Goal: Task Accomplishment & Management: Use online tool/utility

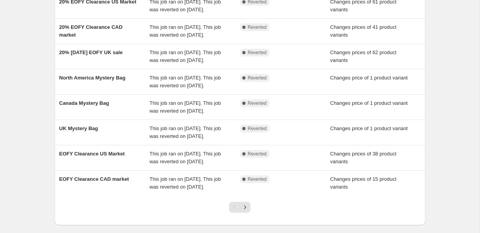
scroll to position [131, 0]
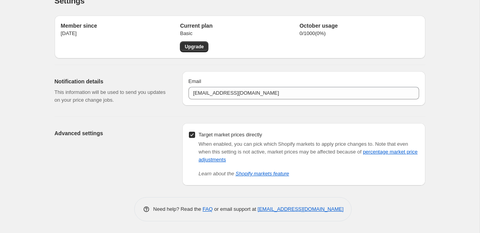
scroll to position [14, 0]
click at [130, 184] on div "Advanced settings" at bounding box center [115, 154] width 121 height 62
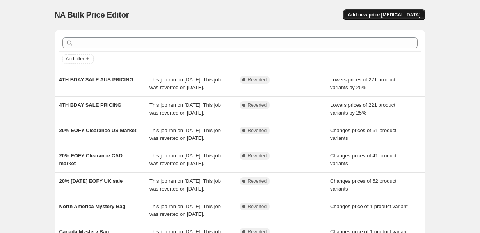
click at [401, 12] on span "Add new price [MEDICAL_DATA]" at bounding box center [383, 15] width 73 height 6
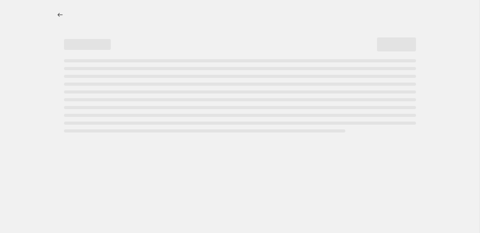
select select "percentage"
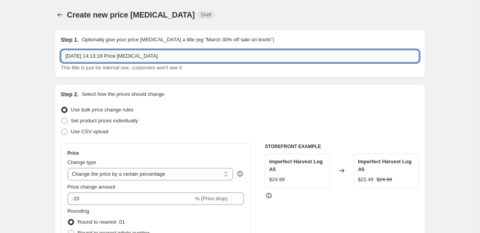
click at [173, 59] on input "[DATE] 14:13:18 Price [MEDICAL_DATA]" at bounding box center [240, 56] width 358 height 12
type input "Price Reset"
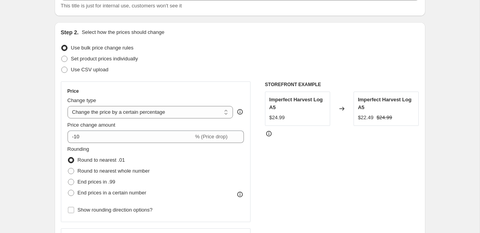
scroll to position [64, 0]
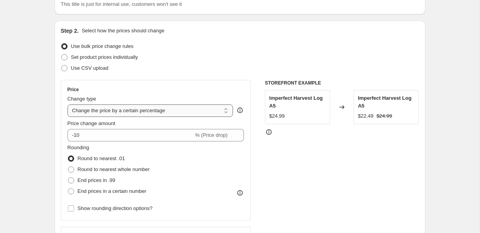
click at [187, 111] on select "Change the price to a certain amount Change the price by a certain amount Chang…" at bounding box center [150, 111] width 166 height 12
select select "to"
type input "80.00"
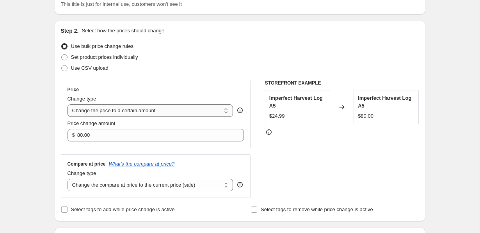
click at [186, 110] on select "Change the price to a certain amount Change the price by a certain amount Chang…" at bounding box center [150, 111] width 166 height 12
select select "percentage"
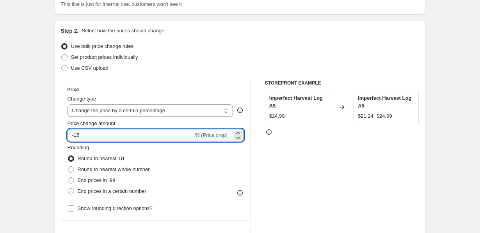
click at [135, 137] on input "-15" at bounding box center [130, 135] width 126 height 12
type input "-1"
type input "-0"
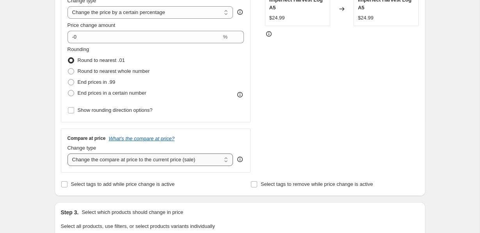
scroll to position [162, 0]
click at [193, 160] on select "Change the compare at price to the current price (sale) Change the compare at p…" at bounding box center [150, 159] width 166 height 12
select select "no_change"
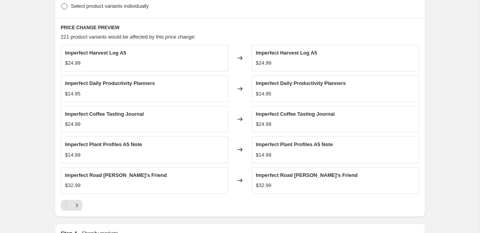
scroll to position [416, 0]
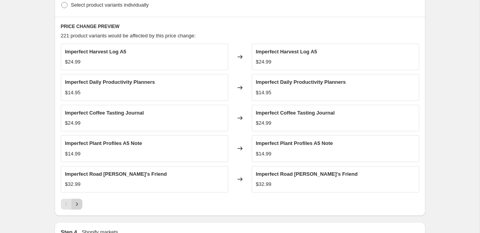
click at [81, 207] on button "Next" at bounding box center [76, 204] width 11 height 11
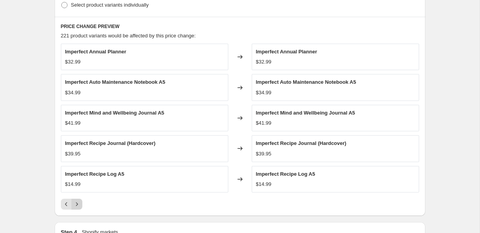
click at [81, 207] on button "Next" at bounding box center [76, 204] width 11 height 11
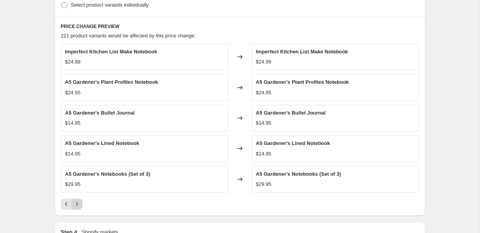
click at [82, 207] on button "Next" at bounding box center [76, 204] width 11 height 11
click at [82, 208] on div at bounding box center [240, 204] width 358 height 11
click at [73, 202] on icon "Next" at bounding box center [77, 204] width 8 height 8
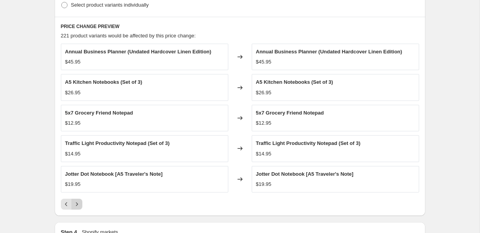
click at [76, 205] on icon "Next" at bounding box center [77, 204] width 8 height 8
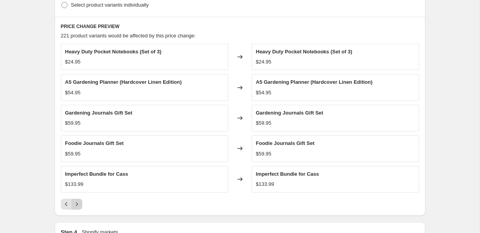
click at [76, 205] on icon "Next" at bounding box center [77, 204] width 8 height 8
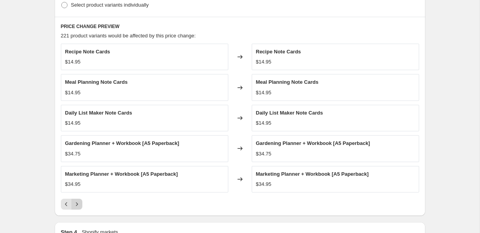
click at [76, 205] on icon "Next" at bounding box center [77, 204] width 8 height 8
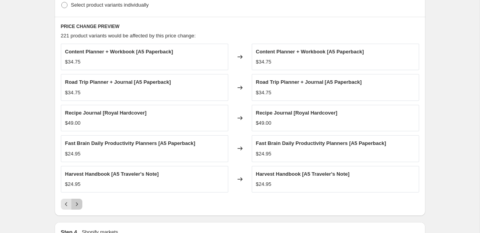
click at [76, 205] on icon "Next" at bounding box center [77, 204] width 2 height 4
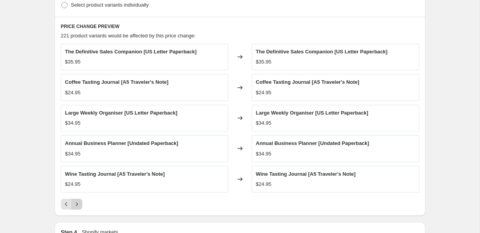
click at [76, 205] on icon "Next" at bounding box center [77, 204] width 2 height 4
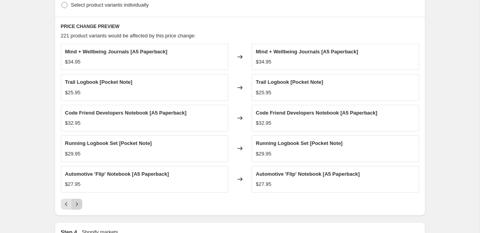
click at [76, 205] on icon "Next" at bounding box center [77, 204] width 2 height 4
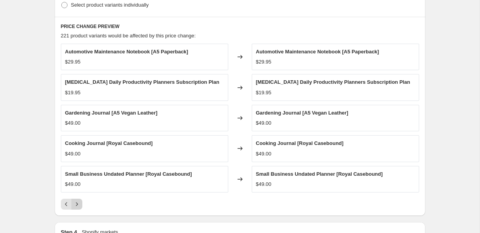
click at [77, 206] on icon "Next" at bounding box center [77, 204] width 8 height 8
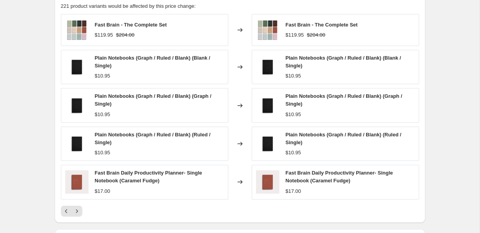
scroll to position [457, 0]
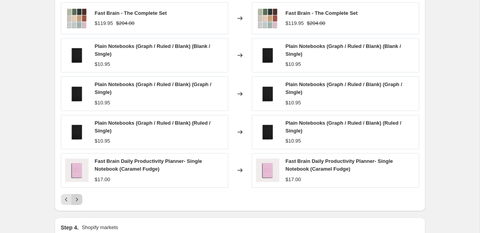
click at [78, 200] on icon "Next" at bounding box center [77, 200] width 8 height 8
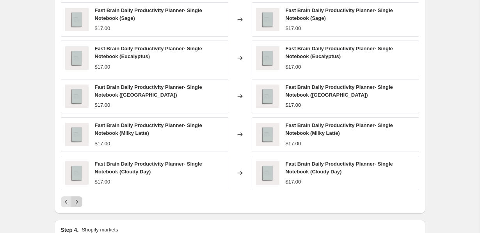
click at [78, 200] on icon "Next" at bounding box center [77, 202] width 8 height 8
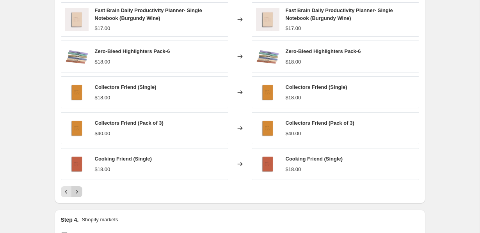
click at [78, 196] on icon "Next" at bounding box center [77, 192] width 8 height 8
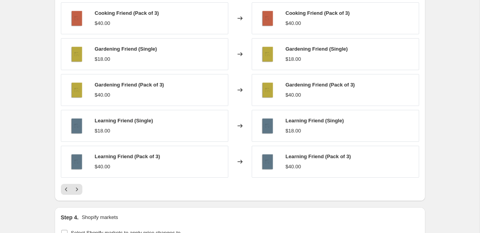
click at [79, 196] on div "PRICE CHANGE PREVIEW 221 product variants would be affected by this price chang…" at bounding box center [240, 88] width 371 height 226
click at [78, 191] on icon "Next" at bounding box center [77, 190] width 8 height 8
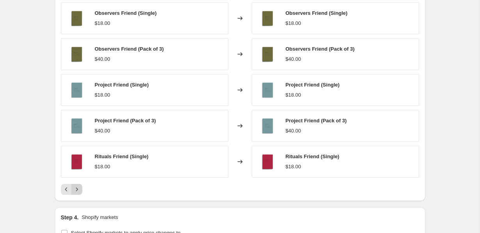
click at [78, 191] on icon "Next" at bounding box center [77, 190] width 8 height 8
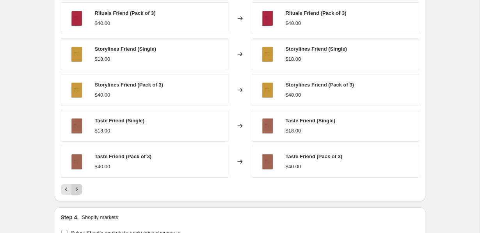
click at [78, 191] on icon "Next" at bounding box center [77, 190] width 8 height 8
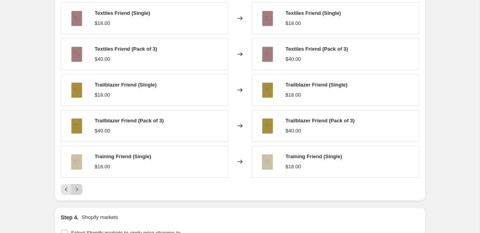
click at [78, 191] on icon "Next" at bounding box center [77, 190] width 8 height 8
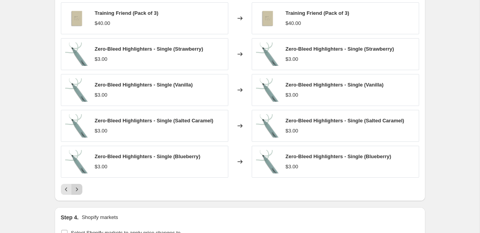
click at [78, 191] on icon "Next" at bounding box center [77, 190] width 8 height 8
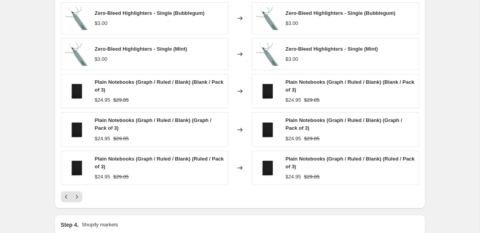
click at [78, 191] on div "Zero-Bleed Highlighters - Single (Bubblegum) $3.00 Changed to Zero-Bleed Highli…" at bounding box center [240, 102] width 358 height 200
click at [79, 195] on icon "Next" at bounding box center [77, 197] width 8 height 8
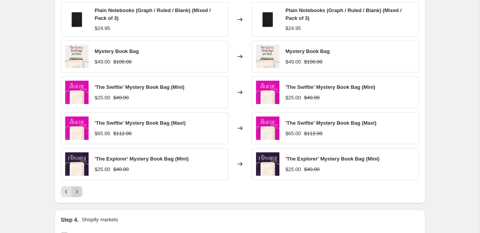
click at [79, 196] on button "Next" at bounding box center [76, 191] width 11 height 11
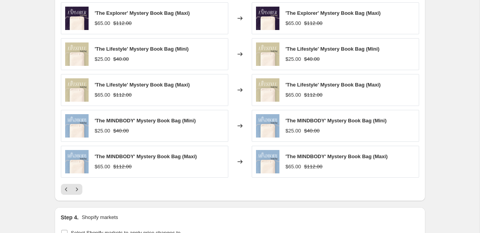
click at [79, 196] on div "PRICE CHANGE PREVIEW 221 product variants would be affected by this price chang…" at bounding box center [240, 88] width 371 height 226
click at [79, 189] on icon "Next" at bounding box center [77, 190] width 8 height 8
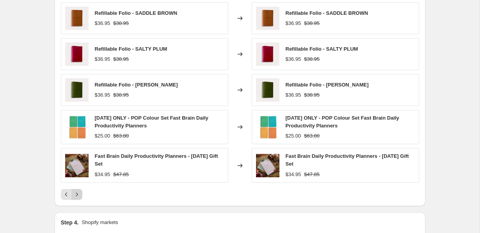
click at [79, 189] on button "Next" at bounding box center [76, 194] width 11 height 11
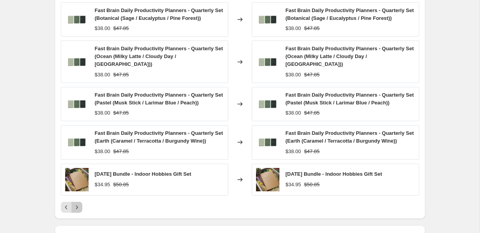
click at [78, 210] on icon "Next" at bounding box center [77, 208] width 8 height 8
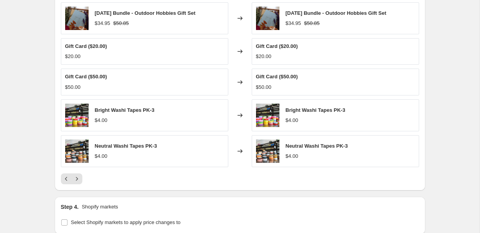
click at [78, 209] on h2 "Step 4." at bounding box center [70, 207] width 18 height 8
click at [76, 186] on div "PRICE CHANGE PREVIEW 221 product variants would be affected by this price chang…" at bounding box center [240, 82] width 371 height 215
click at [78, 181] on icon "Next" at bounding box center [77, 179] width 8 height 8
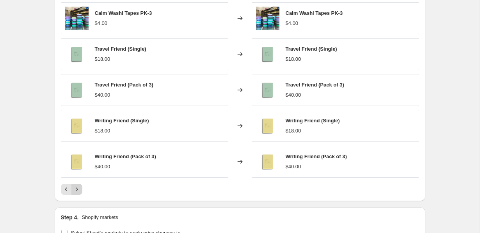
click at [78, 181] on div "Calm Washi Tapes PK-3 $4.00 Changed to Calm Washi Tapes PK-3 $4.00 Travel Frien…" at bounding box center [240, 98] width 358 height 193
click at [78, 188] on icon "Next" at bounding box center [77, 190] width 8 height 8
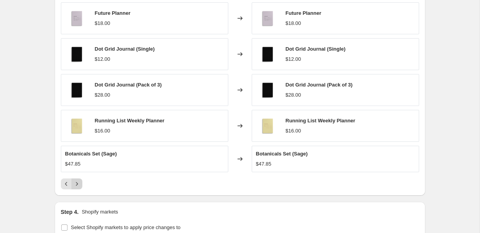
click at [78, 188] on button "Next" at bounding box center [76, 184] width 11 height 11
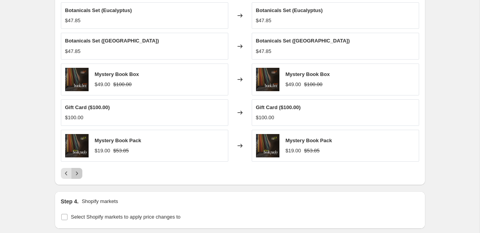
click at [77, 177] on icon "Next" at bounding box center [77, 174] width 8 height 8
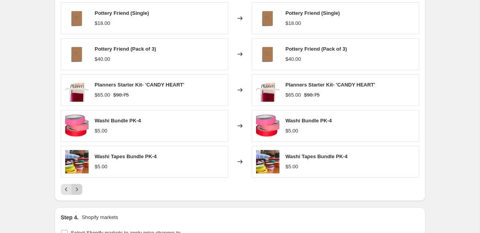
click at [74, 189] on icon "Next" at bounding box center [77, 190] width 8 height 8
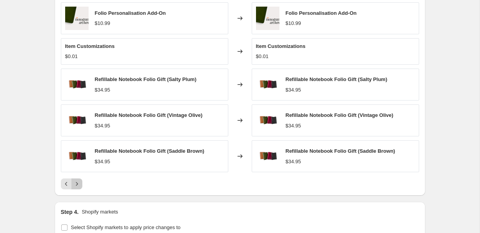
click at [78, 182] on icon "Next" at bounding box center [77, 184] width 8 height 8
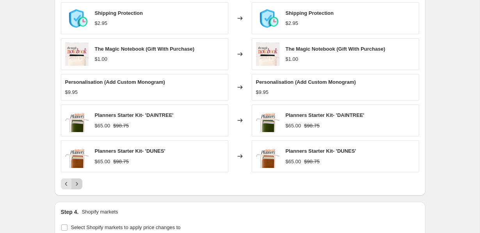
click at [78, 183] on icon "Next" at bounding box center [77, 184] width 8 height 8
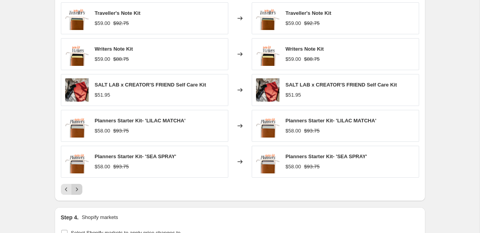
click at [79, 190] on icon "Next" at bounding box center [77, 190] width 8 height 8
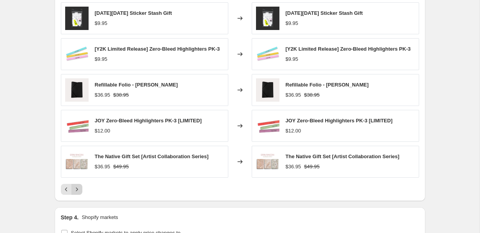
click at [79, 193] on icon "Next" at bounding box center [77, 190] width 8 height 8
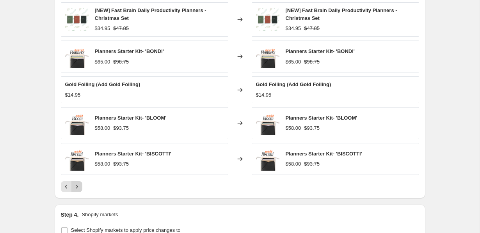
click at [75, 187] on icon "Next" at bounding box center [77, 187] width 8 height 8
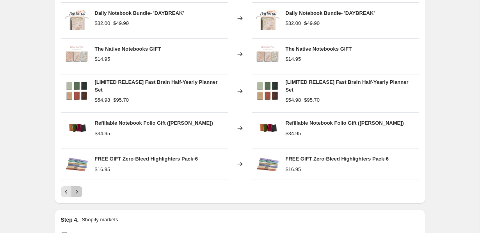
click at [79, 192] on icon "Next" at bounding box center [77, 192] width 8 height 8
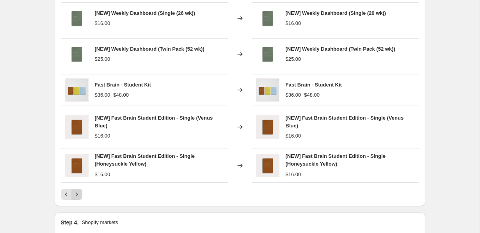
click at [80, 195] on icon "Next" at bounding box center [77, 195] width 8 height 8
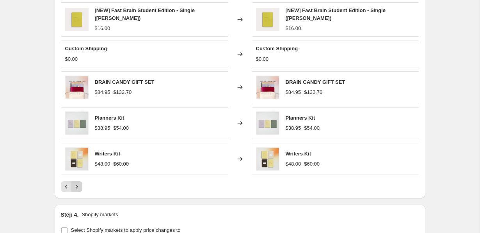
click at [78, 188] on icon "Next" at bounding box center [77, 187] width 8 height 8
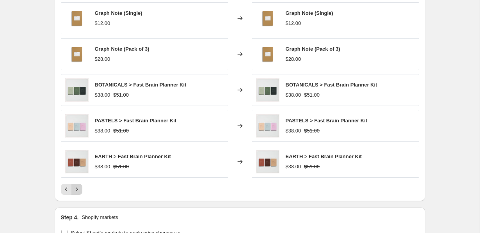
click at [78, 188] on icon "Next" at bounding box center [77, 190] width 8 height 8
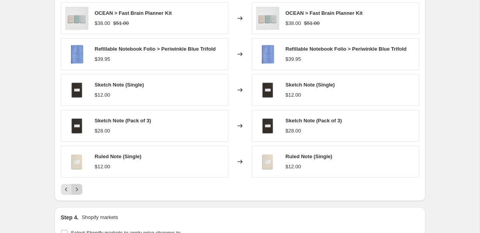
click at [80, 190] on icon "Next" at bounding box center [77, 190] width 8 height 8
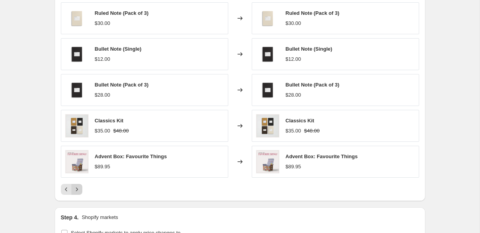
click at [78, 187] on icon "Next" at bounding box center [77, 190] width 8 height 8
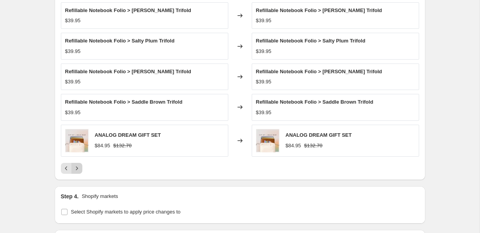
click at [77, 168] on icon "Next" at bounding box center [77, 169] width 8 height 8
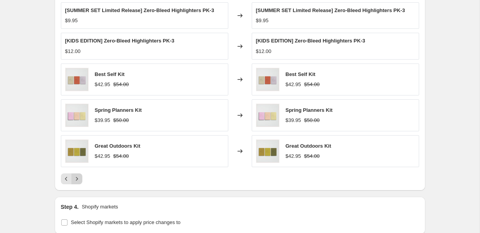
click at [79, 174] on button "Next" at bounding box center [76, 179] width 11 height 11
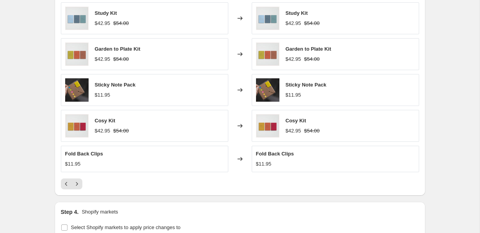
scroll to position [585, 0]
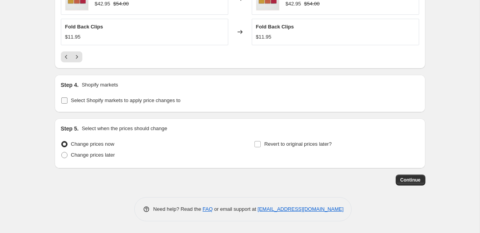
click at [119, 101] on span "Select Shopify markets to apply price changes to" at bounding box center [126, 101] width 110 height 6
click at [67, 101] on input "Select Shopify markets to apply price changes to" at bounding box center [64, 101] width 6 height 6
checkbox input "true"
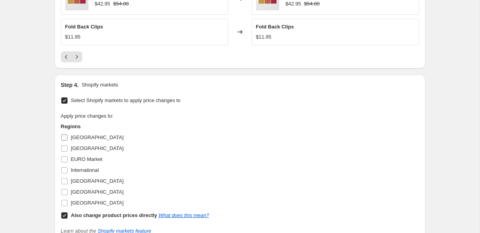
click at [76, 135] on span "[GEOGRAPHIC_DATA]" at bounding box center [97, 138] width 53 height 6
click at [67, 135] on input "[GEOGRAPHIC_DATA]" at bounding box center [64, 138] width 6 height 6
checkbox input "true"
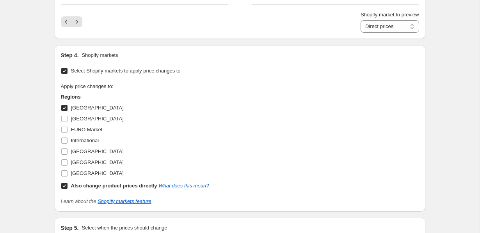
scroll to position [725, 0]
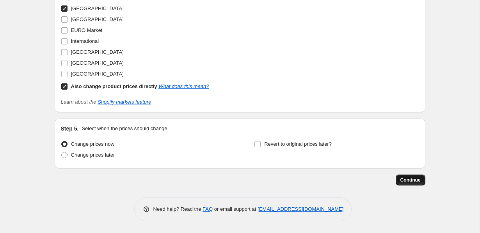
click at [416, 182] on span "Continue" at bounding box center [410, 180] width 20 height 6
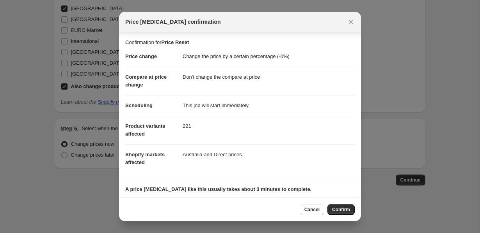
scroll to position [51, 0]
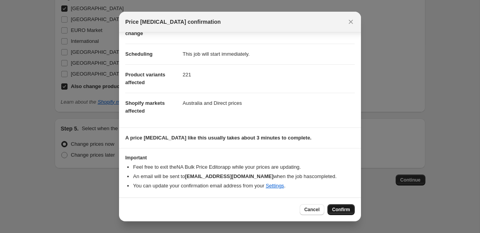
click at [341, 208] on span "Confirm" at bounding box center [341, 210] width 18 height 6
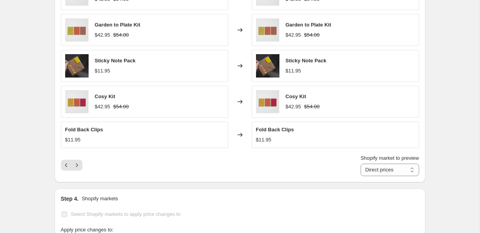
scroll to position [764, 0]
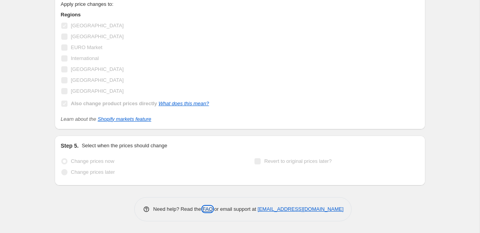
click at [207, 211] on link "FAQ" at bounding box center [207, 209] width 10 height 6
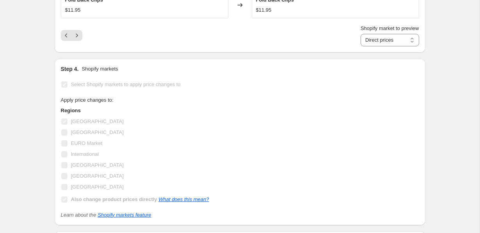
scroll to position [0, 0]
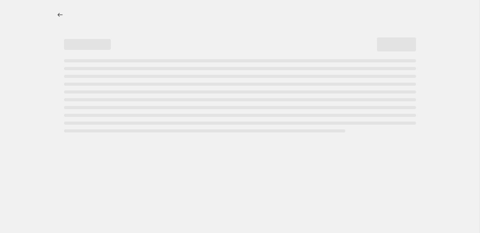
select select "percentage"
select select "no_change"
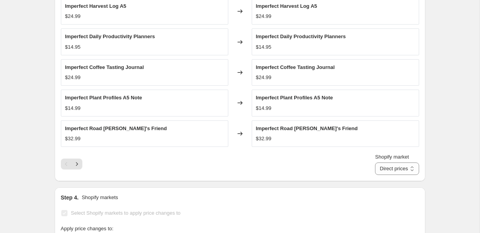
scroll to position [760, 0]
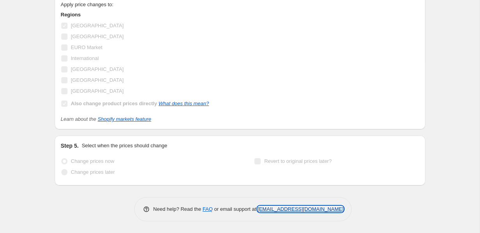
click at [282, 211] on link "[EMAIL_ADDRESS][DOMAIN_NAME]" at bounding box center [300, 209] width 86 height 6
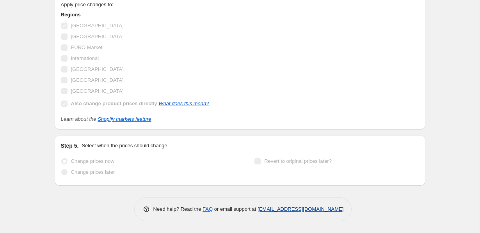
drag, startPoint x: 353, startPoint y: 210, endPoint x: 257, endPoint y: 209, distance: 95.9
click at [257, 209] on div "Need help? Read the FAQ or email support at support+a58180@northern-apps.com" at bounding box center [243, 209] width 218 height 24
copy link "[EMAIL_ADDRESS][DOMAIN_NAME]"
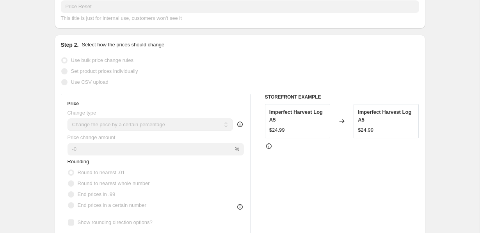
scroll to position [0, 0]
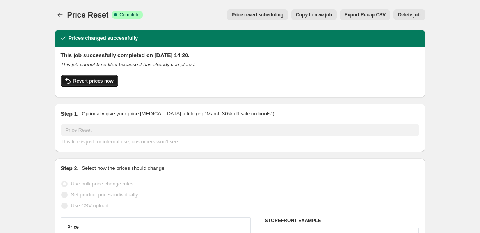
click at [93, 83] on span "Revert prices now" at bounding box center [93, 81] width 40 height 6
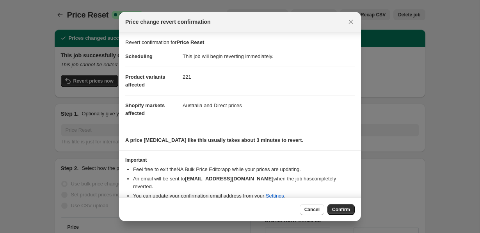
scroll to position [20, 0]
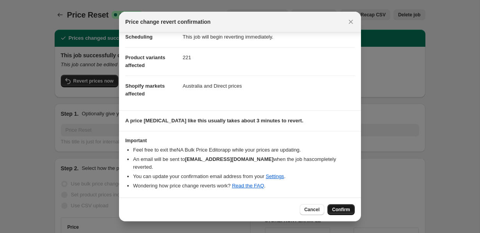
click at [343, 208] on span "Confirm" at bounding box center [341, 210] width 18 height 6
